Goal: Information Seeking & Learning: Learn about a topic

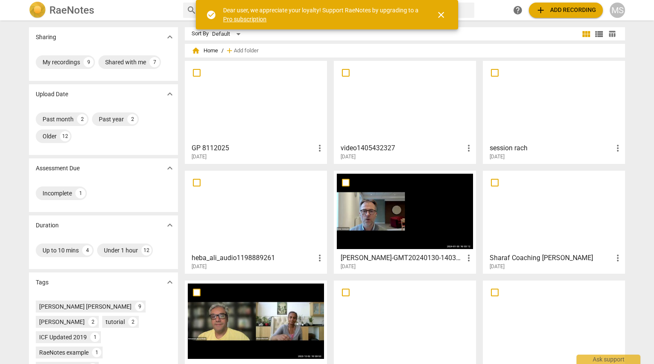
click at [264, 106] on div at bounding box center [256, 101] width 136 height 75
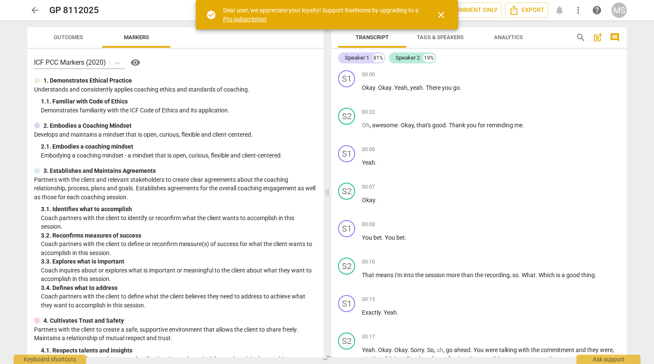
click at [78, 39] on span "Outcomes" at bounding box center [68, 37] width 29 height 6
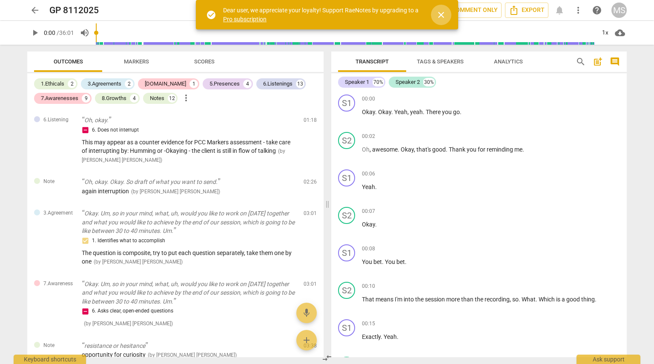
click at [443, 15] on span "close" at bounding box center [441, 15] width 10 height 10
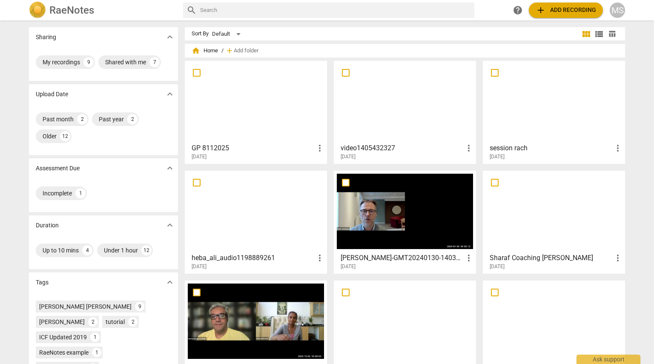
click at [274, 117] on div at bounding box center [256, 101] width 136 height 75
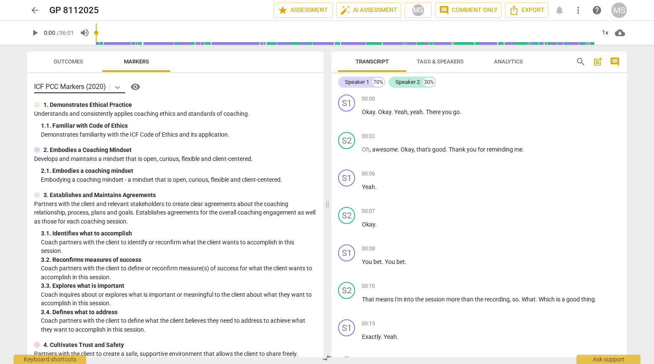
click at [119, 87] on icon at bounding box center [117, 87] width 5 height 3
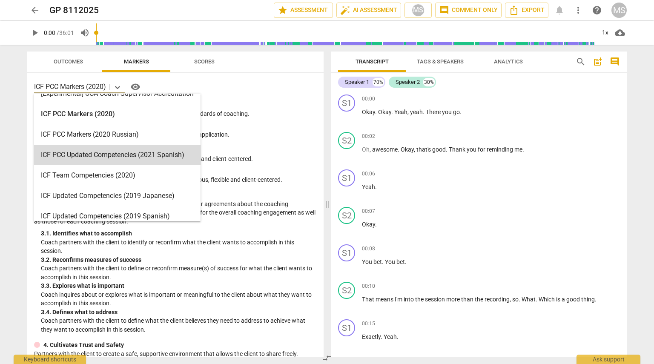
scroll to position [30, 0]
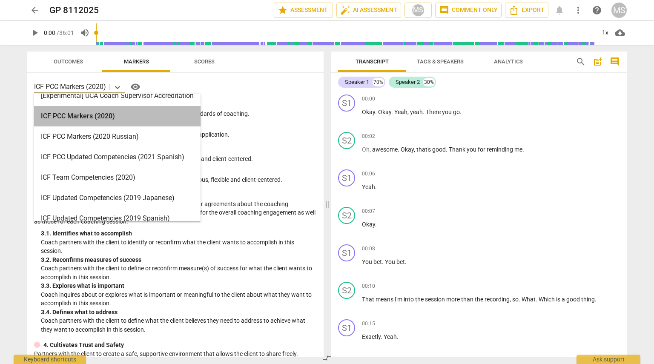
click at [134, 118] on div "ICF PCC Markers (2020)" at bounding box center [117, 116] width 167 height 20
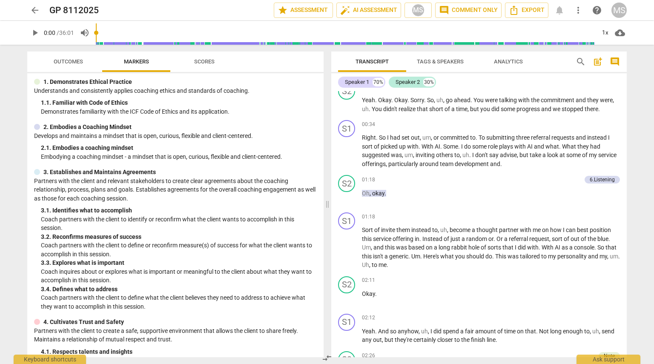
scroll to position [276, 0]
click at [592, 176] on div "6.Listening" at bounding box center [602, 179] width 25 height 8
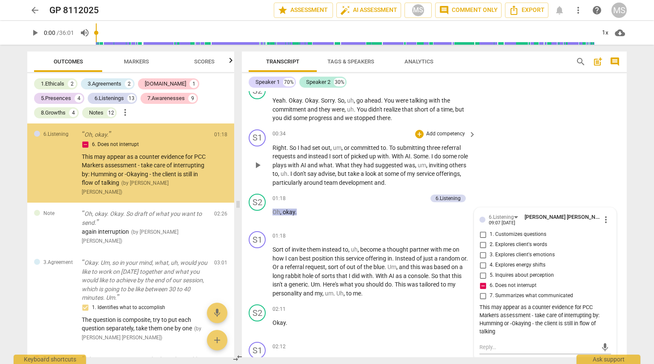
scroll to position [277, 0]
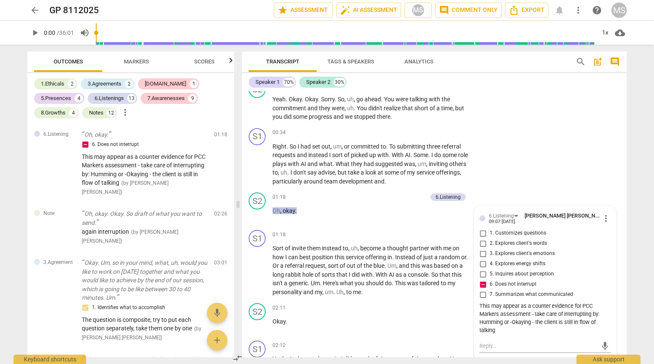
click at [578, 10] on span "more_vert" at bounding box center [578, 10] width 10 height 10
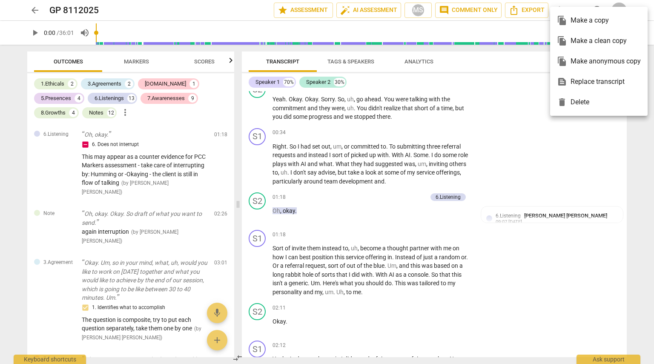
click at [245, 13] on div at bounding box center [327, 182] width 654 height 364
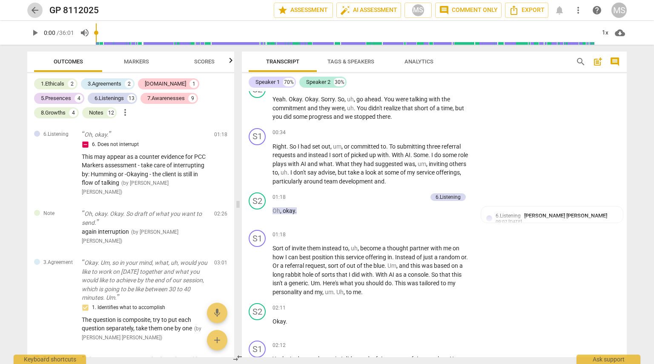
click at [35, 10] on span "arrow_back" at bounding box center [35, 10] width 10 height 10
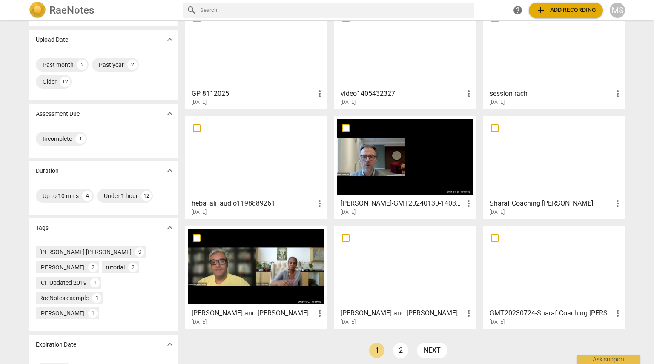
scroll to position [82, 0]
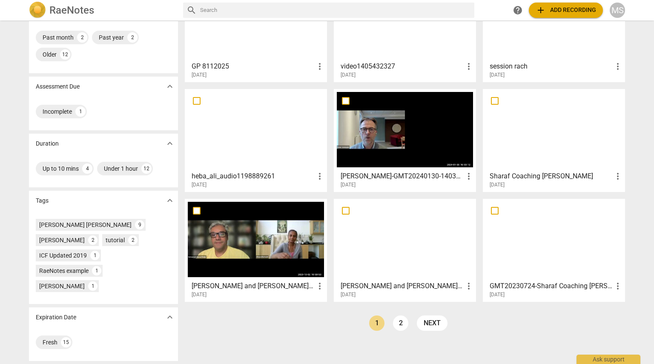
click at [406, 287] on h3 "[PERSON_NAME] and [PERSON_NAME] [PERSON_NAME]" at bounding box center [402, 286] width 123 height 10
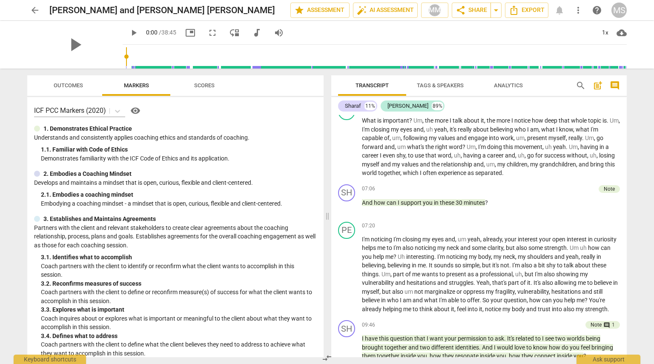
scroll to position [494, 0]
click at [486, 15] on span "share Share" at bounding box center [472, 10] width 32 height 10
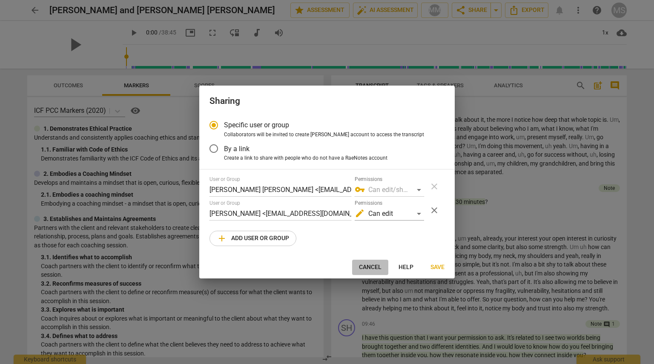
click at [378, 268] on span "Cancel" at bounding box center [370, 267] width 23 height 9
radio input "false"
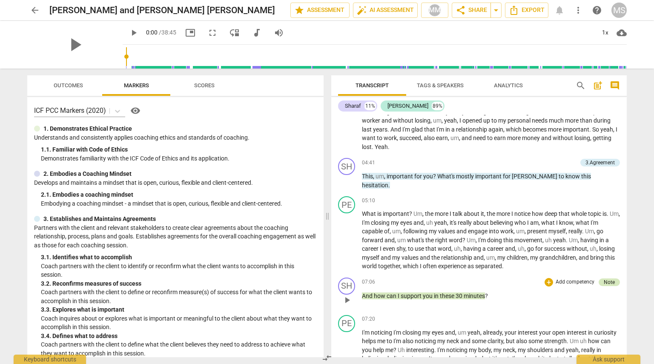
scroll to position [417, 0]
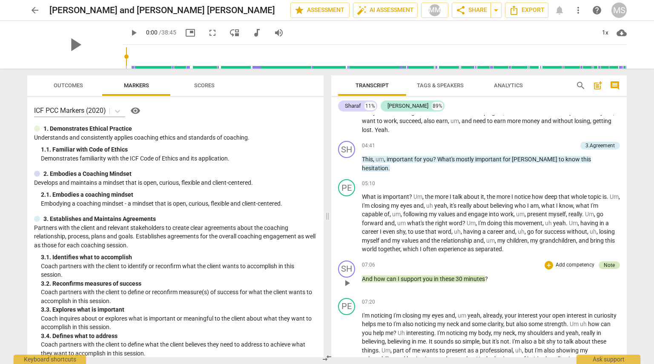
click at [604, 262] on div "Note" at bounding box center [609, 266] width 11 height 8
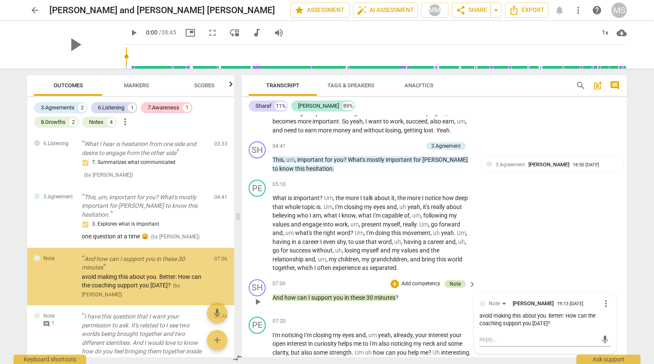
scroll to position [7, 0]
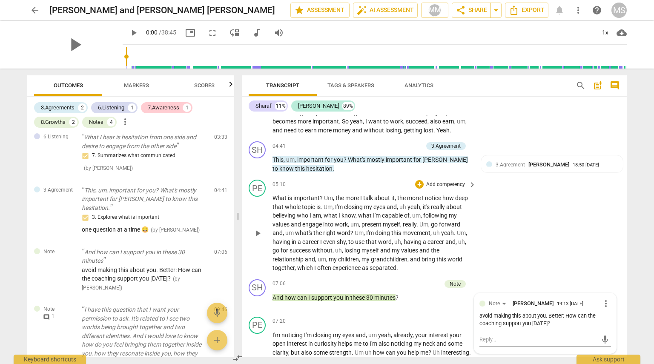
click at [575, 274] on div "PE play_arrow pause 05:10 + Add competency keyboard_arrow_right What is importa…" at bounding box center [434, 226] width 385 height 100
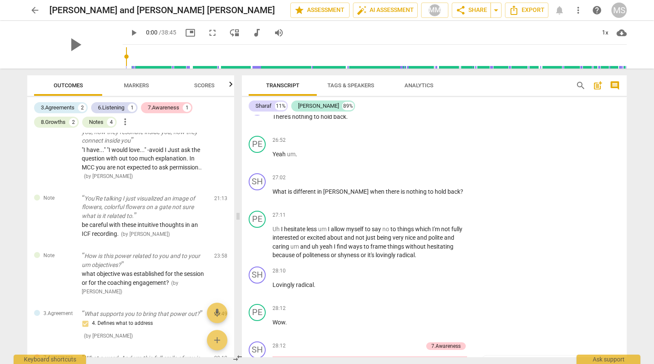
scroll to position [0, 0]
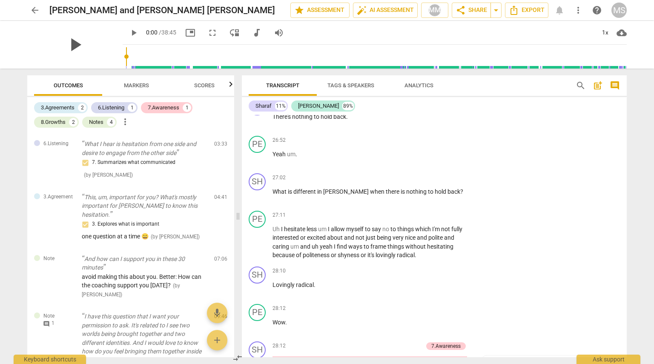
click at [66, 42] on span "play_arrow" at bounding box center [75, 45] width 22 height 22
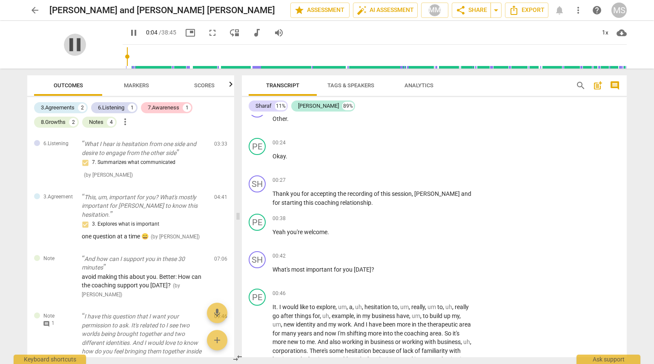
click at [70, 46] on span "pause" at bounding box center [75, 45] width 22 height 22
click at [158, 56] on input "range" at bounding box center [376, 56] width 501 height 27
click at [64, 50] on span "play_arrow" at bounding box center [75, 45] width 22 height 22
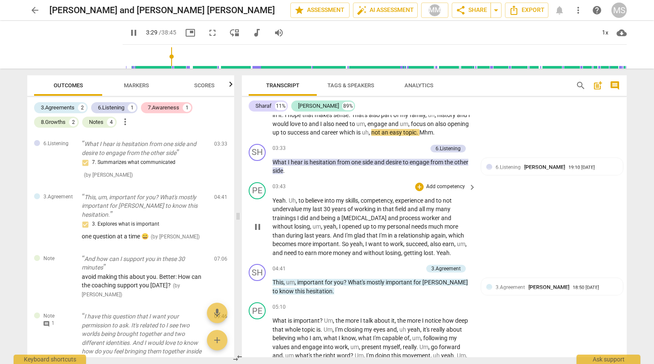
scroll to position [333, 0]
click at [66, 47] on span "pause" at bounding box center [75, 45] width 22 height 22
type input "216"
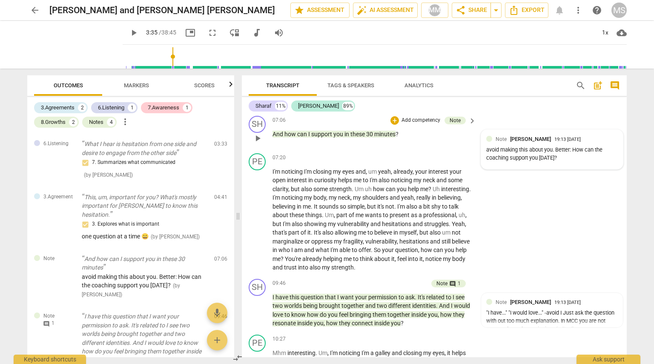
scroll to position [618, 0]
